Goal: Information Seeking & Learning: Check status

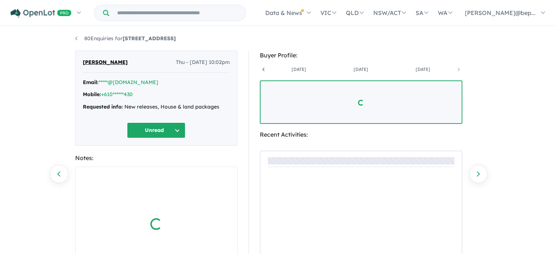
scroll to position [0, 489]
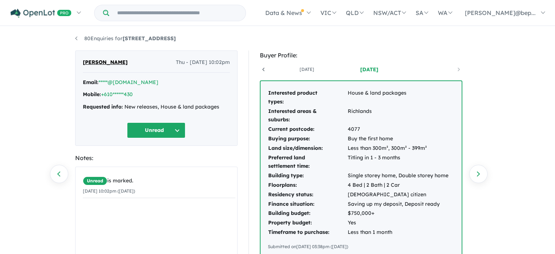
copy span "Belete"
drag, startPoint x: 117, startPoint y: 62, endPoint x: 105, endPoint y: 63, distance: 12.5
click at [105, 63] on div "Soliana Belete Thu - 31/07/2025, 10:02pm" at bounding box center [156, 65] width 147 height 15
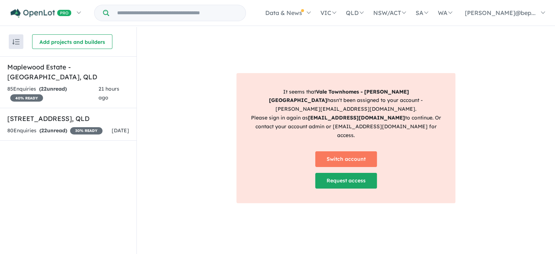
click at [352, 119] on strong "[EMAIL_ADDRESS][DOMAIN_NAME]" at bounding box center [356, 117] width 97 height 7
click at [357, 151] on link "Switch account" at bounding box center [346, 159] width 62 height 16
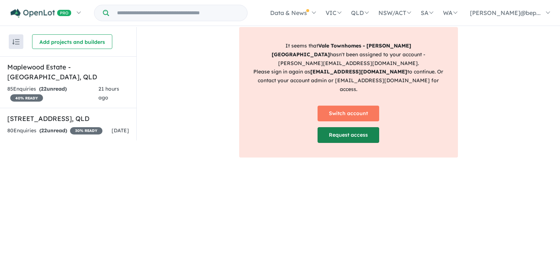
click at [343, 127] on link "Request access" at bounding box center [349, 135] width 62 height 16
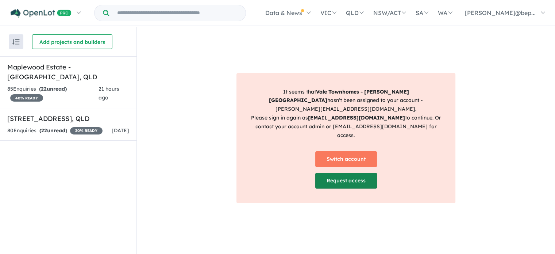
click at [349, 173] on link "Request access" at bounding box center [346, 181] width 62 height 16
click at [352, 173] on link "Request access" at bounding box center [346, 181] width 62 height 16
click at [350, 173] on link "Request access" at bounding box center [346, 181] width 62 height 16
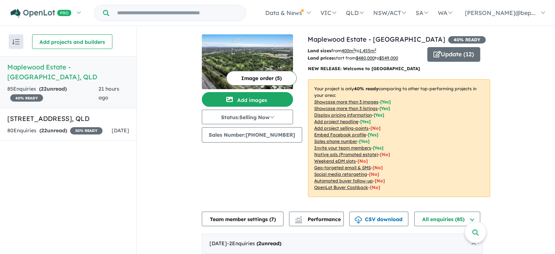
scroll to position [1, 0]
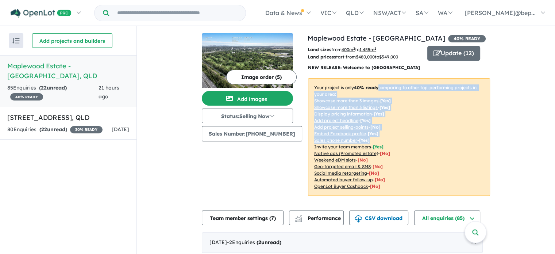
drag, startPoint x: 551, startPoint y: 94, endPoint x: 553, endPoint y: 137, distance: 42.4
click at [553, 137] on div "View 2 projects in your account [GEOGRAPHIC_DATA] - Wacol 40 % READY Land sizes…" at bounding box center [346, 140] width 418 height 228
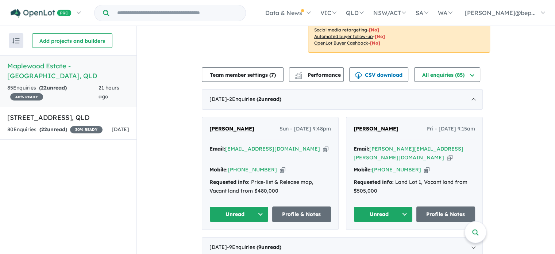
scroll to position [163, 0]
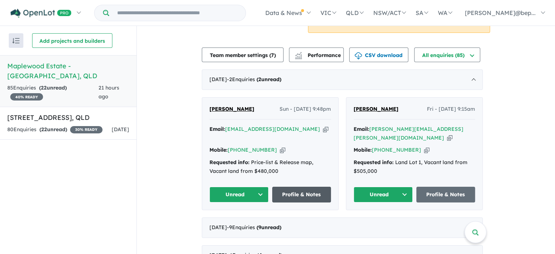
click at [302, 186] on link "Profile & Notes" at bounding box center [301, 194] width 59 height 16
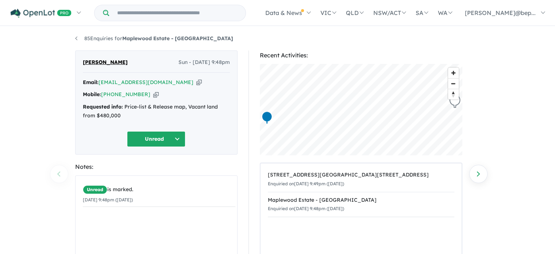
click at [151, 106] on div "Requested info: Price-list & Release map, Vacant land from $480,000" at bounding box center [156, 112] width 147 height 18
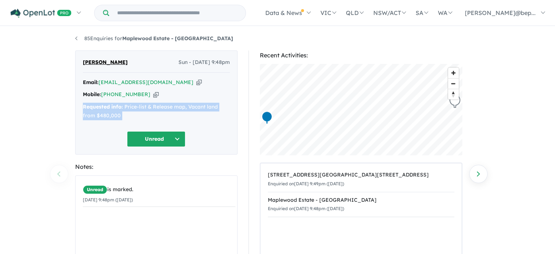
click at [151, 106] on div "Requested info: Price-list & Release map, Vacant land from $480,000" at bounding box center [156, 112] width 147 height 18
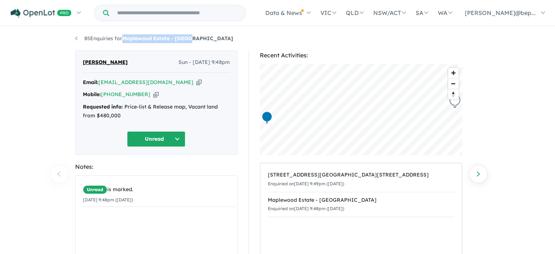
copy strong "Maplewood Estate - [GEOGRAPHIC_DATA]"
click at [108, 115] on div "Requested info: Price-list & Release map, Vacant land from $480,000" at bounding box center [156, 112] width 147 height 18
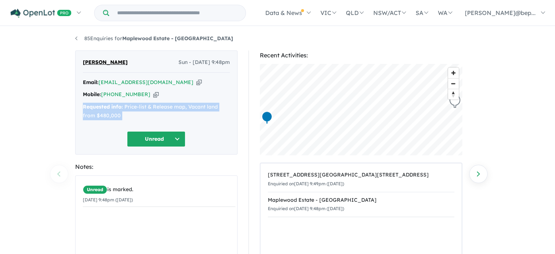
copy div "Requested info: Price-list & Release map, Vacant land from $480,000 Unread"
click at [108, 115] on div "Requested info: Price-list & Release map, Vacant land from $480,000" at bounding box center [156, 112] width 147 height 18
